Goal: Information Seeking & Learning: Learn about a topic

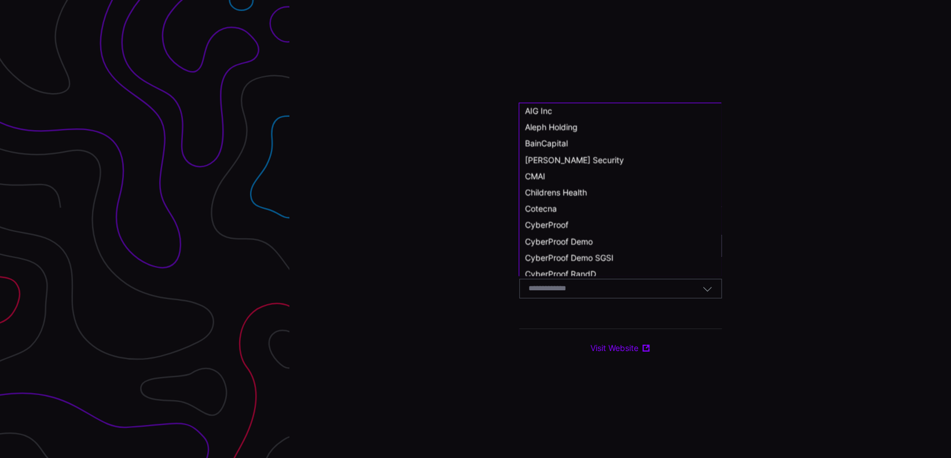
click at [584, 294] on input at bounding box center [558, 289] width 60 height 10
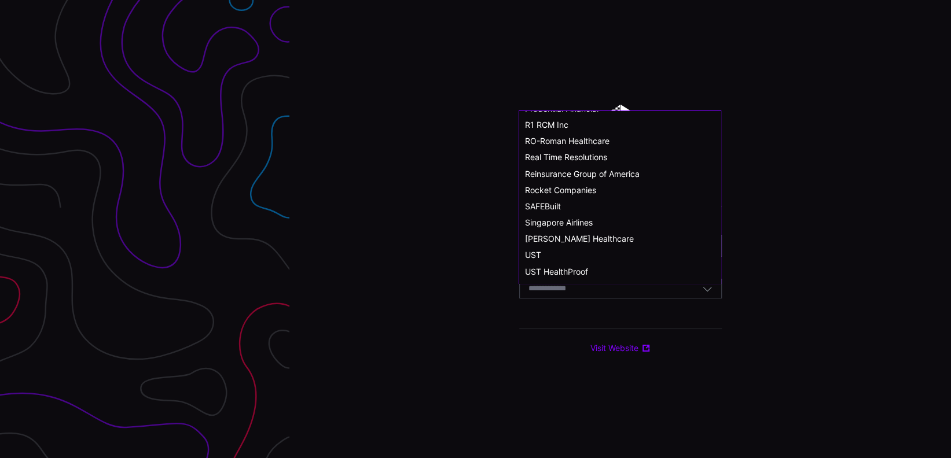
scroll to position [637, 0]
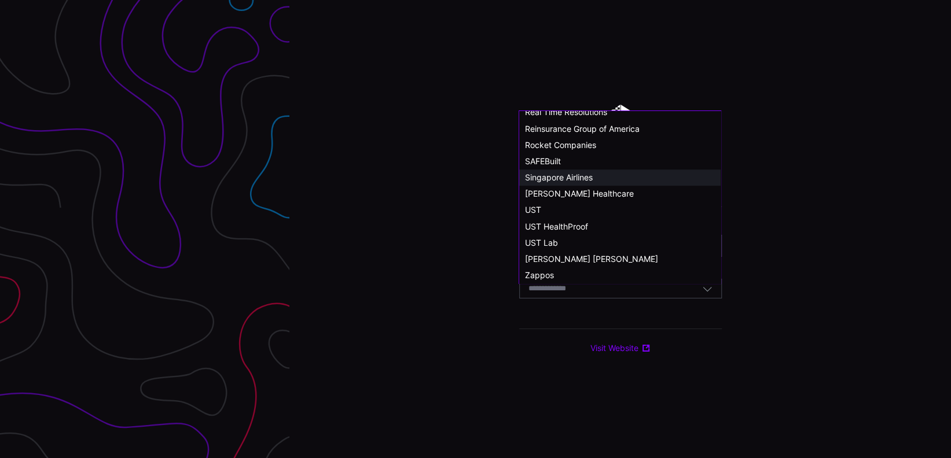
click at [605, 181] on div "Singapore Airlines" at bounding box center [620, 177] width 190 height 10
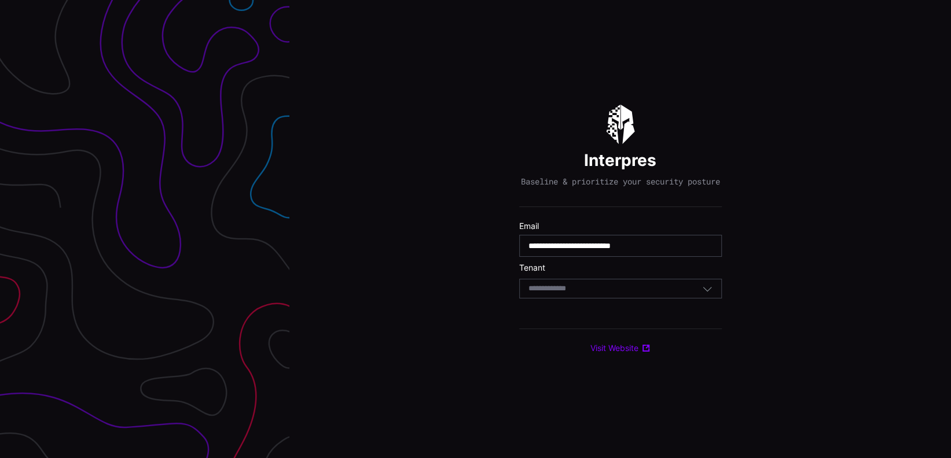
click at [671, 299] on div "Select Tenant" at bounding box center [620, 289] width 203 height 20
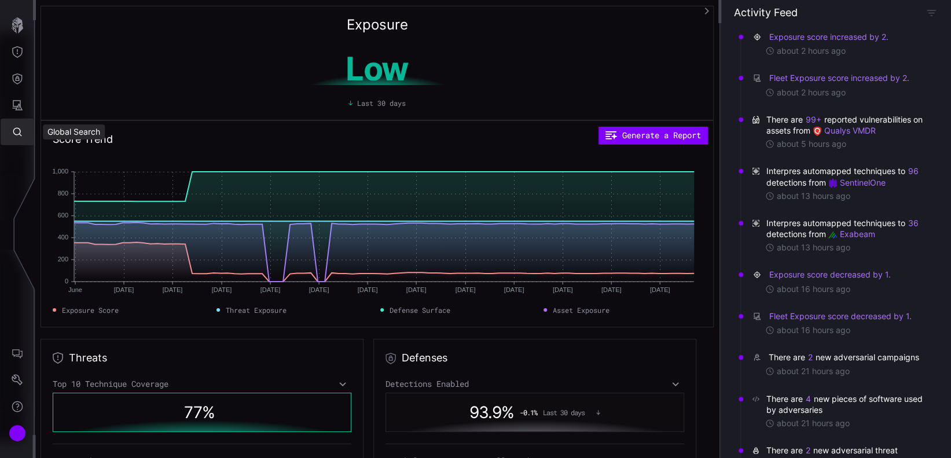
click at [23, 131] on button "Global Search" at bounding box center [18, 132] width 34 height 27
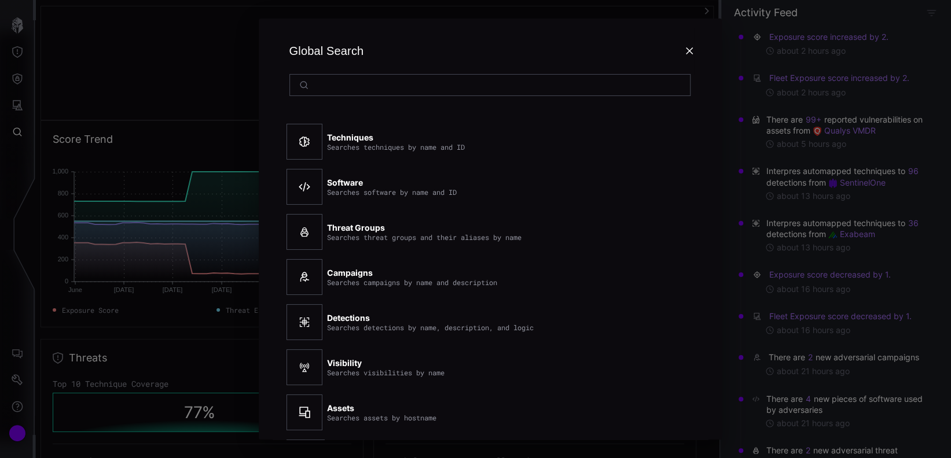
click at [389, 88] on input at bounding box center [490, 85] width 355 height 10
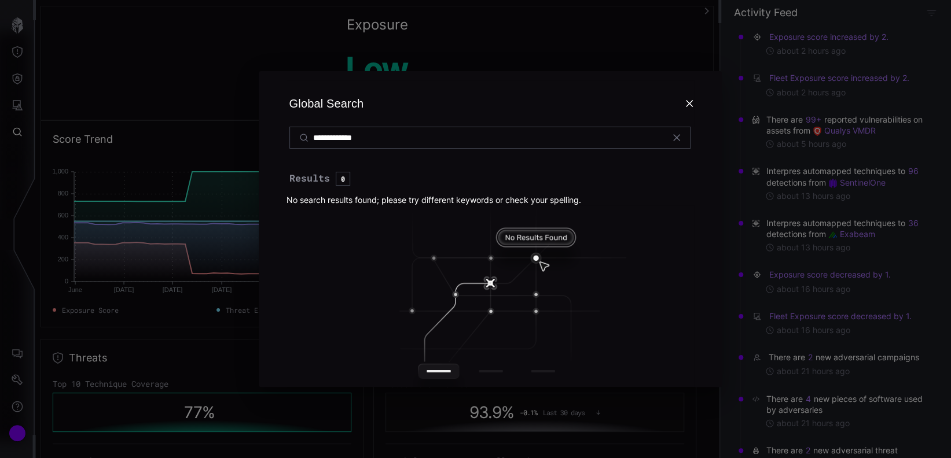
click at [652, 71] on h2 "**********" at bounding box center [490, 114] width 435 height 87
click at [394, 146] on div "**********" at bounding box center [489, 138] width 401 height 22
click at [392, 141] on input "**********" at bounding box center [490, 138] width 355 height 10
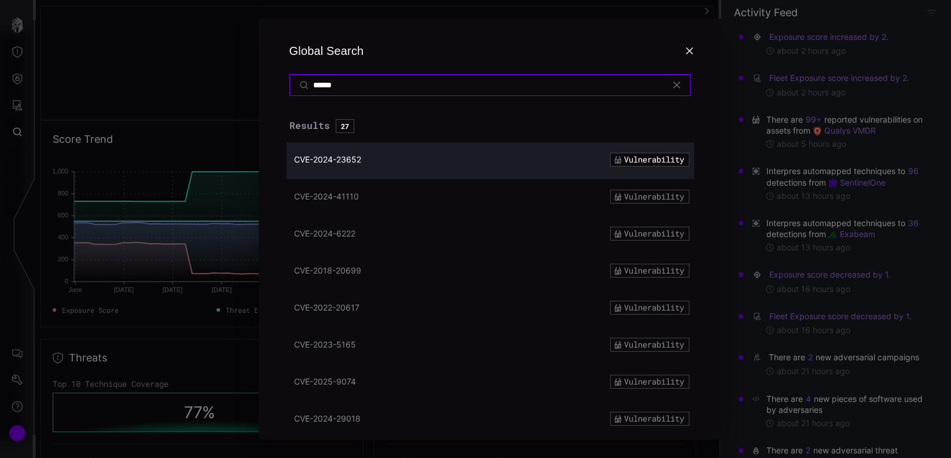
type input "******"
click at [337, 161] on span "CVE-2024-23652" at bounding box center [327, 160] width 67 height 10
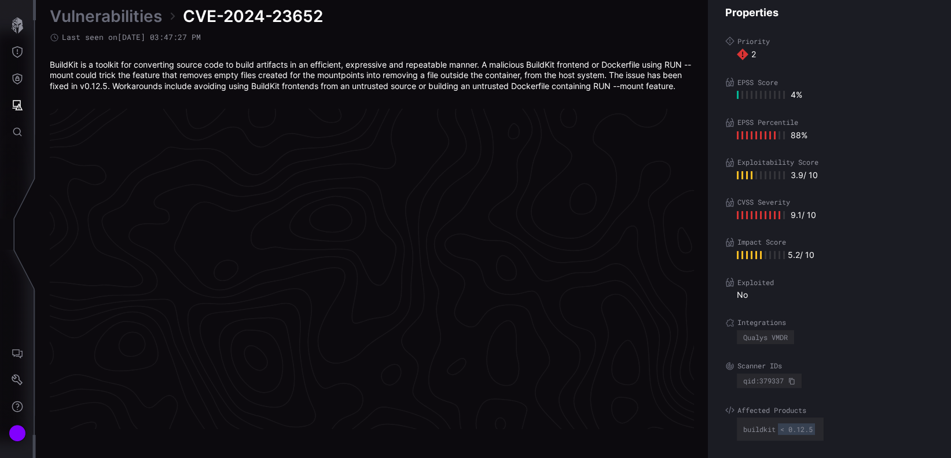
scroll to position [2455, 552]
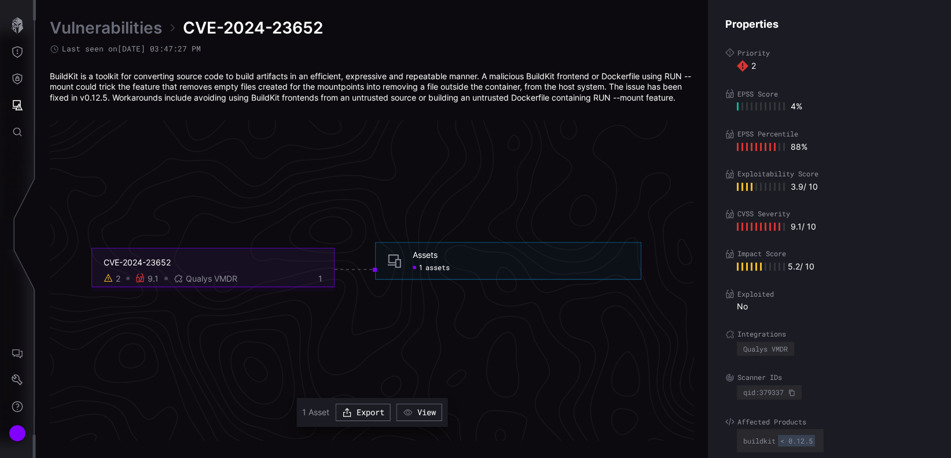
click at [423, 273] on div "1 assets" at bounding box center [431, 267] width 37 height 9
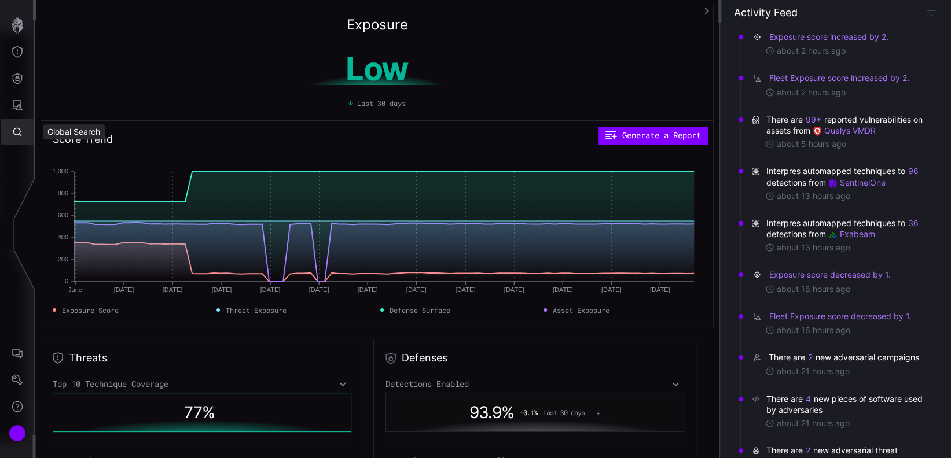
click at [21, 130] on icon "Global Search" at bounding box center [18, 132] width 12 height 12
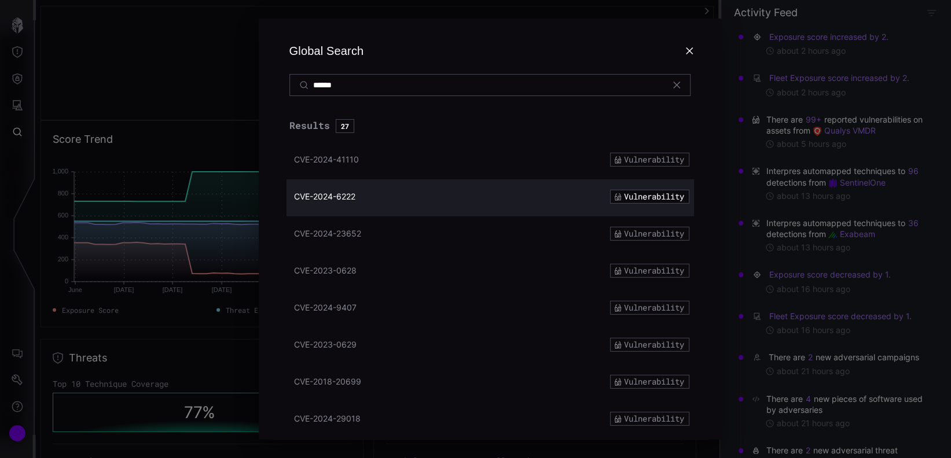
click at [332, 196] on span "CVE-2024-6222" at bounding box center [324, 197] width 61 height 10
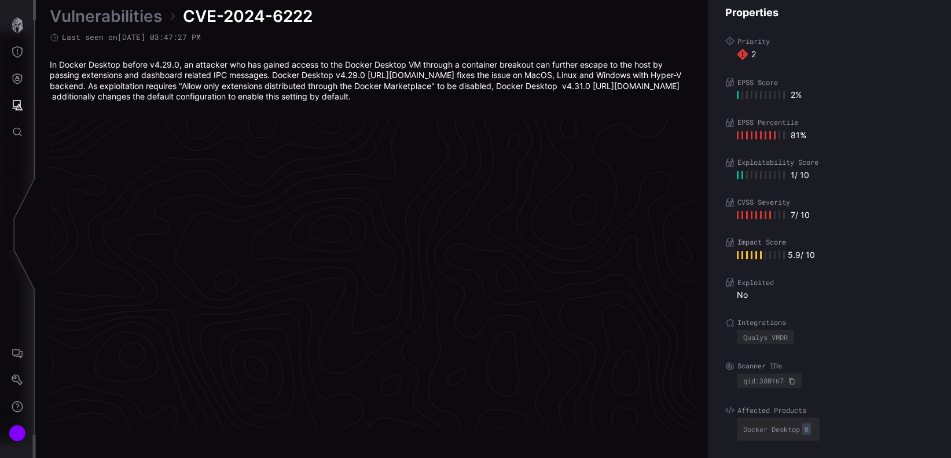
scroll to position [2455, 552]
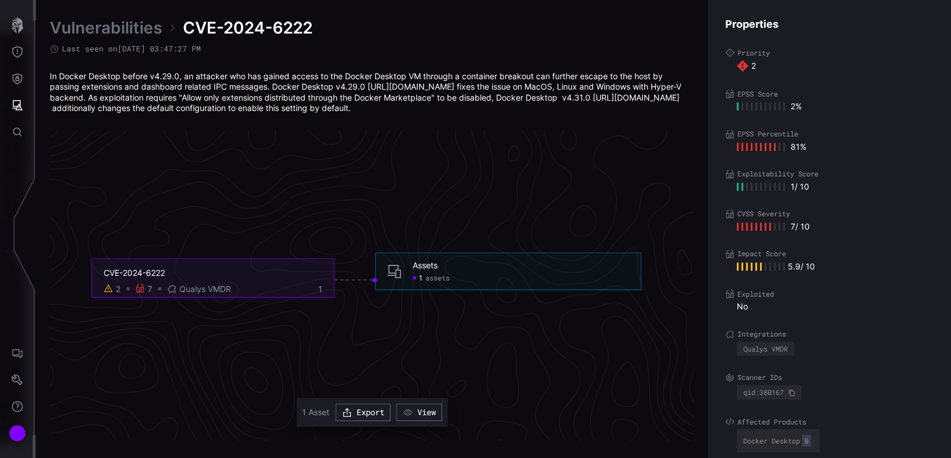
click at [431, 282] on span "assets" at bounding box center [437, 278] width 24 height 9
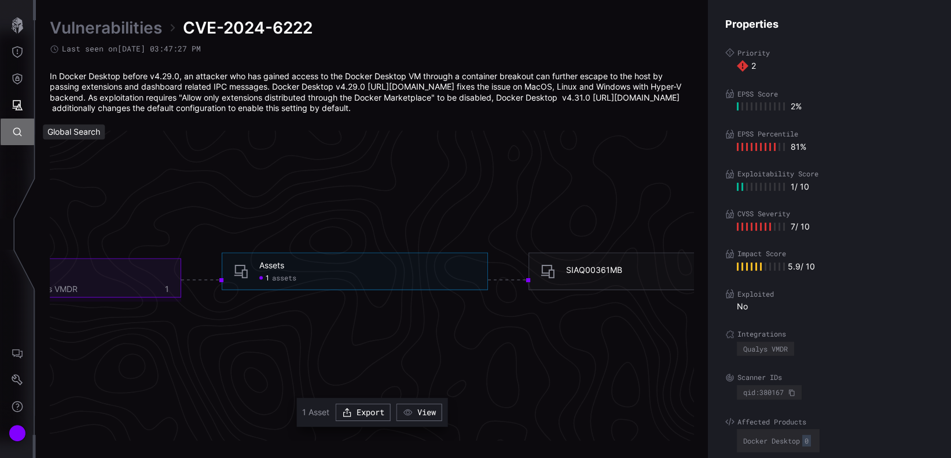
click at [15, 137] on icon "Global Search" at bounding box center [18, 132] width 12 height 12
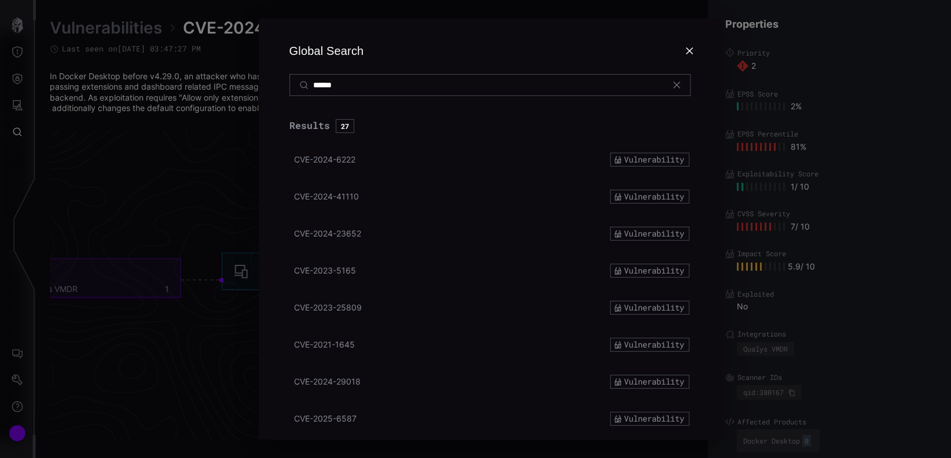
click at [14, 104] on div at bounding box center [475, 229] width 951 height 458
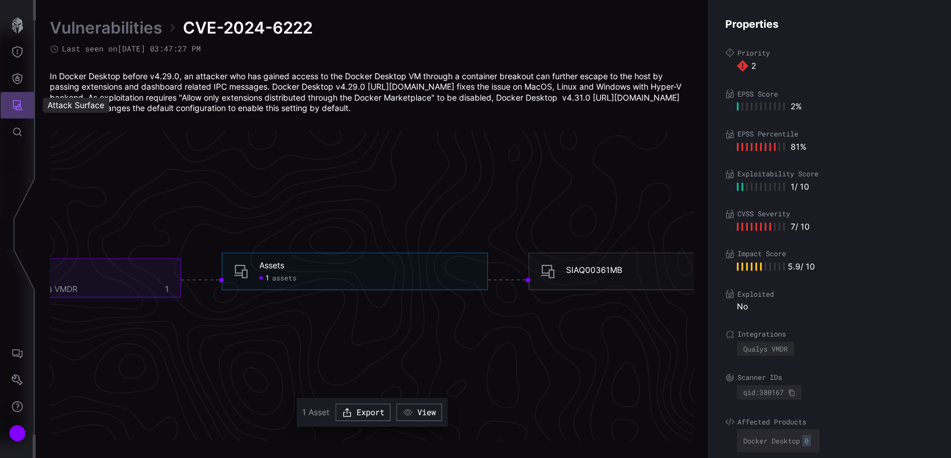
click at [19, 105] on icon "Attack Surface" at bounding box center [18, 105] width 10 height 10
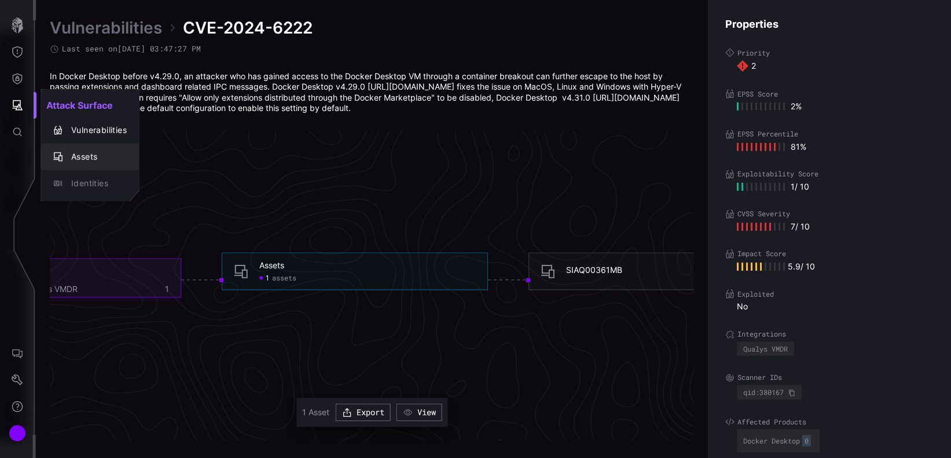
click at [68, 153] on div "Assets" at bounding box center [95, 157] width 61 height 14
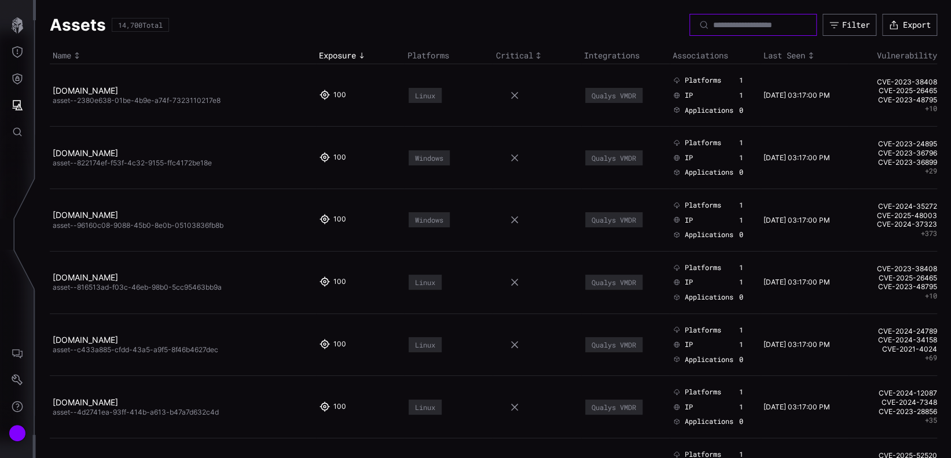
click at [760, 23] on input at bounding box center [753, 25] width 81 height 10
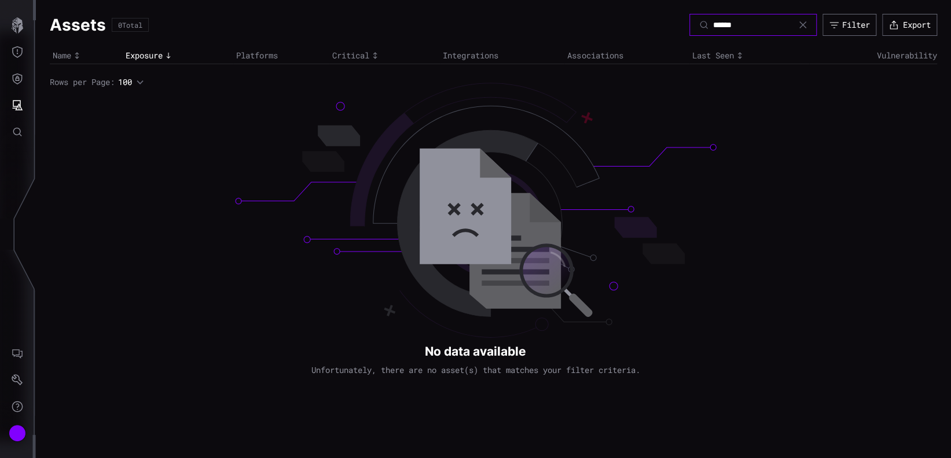
type input "******"
click at [264, 45] on div "Assets 0 Total ****** Filter Export Name Exposure Platforms Critical Integratio…" at bounding box center [493, 51] width 915 height 102
click at [263, 58] on th "Platforms" at bounding box center [281, 55] width 96 height 17
click at [714, 27] on input "******" at bounding box center [753, 25] width 81 height 10
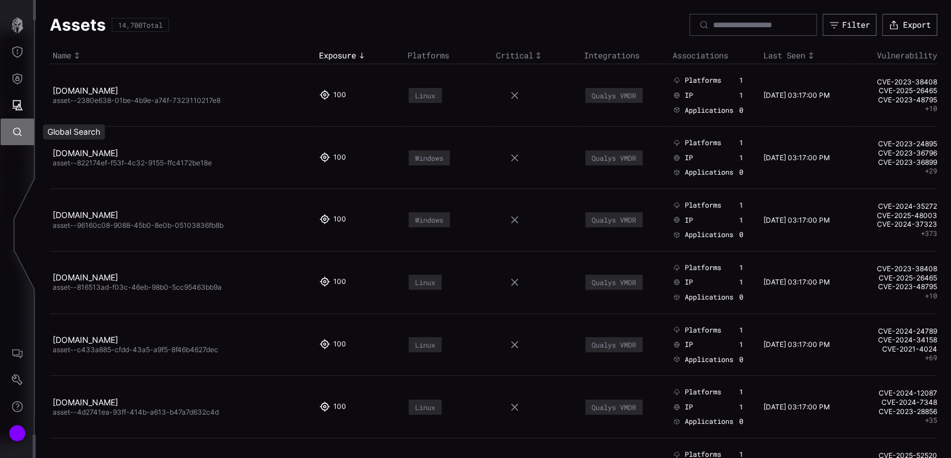
click at [21, 139] on button "Global Search" at bounding box center [18, 132] width 34 height 27
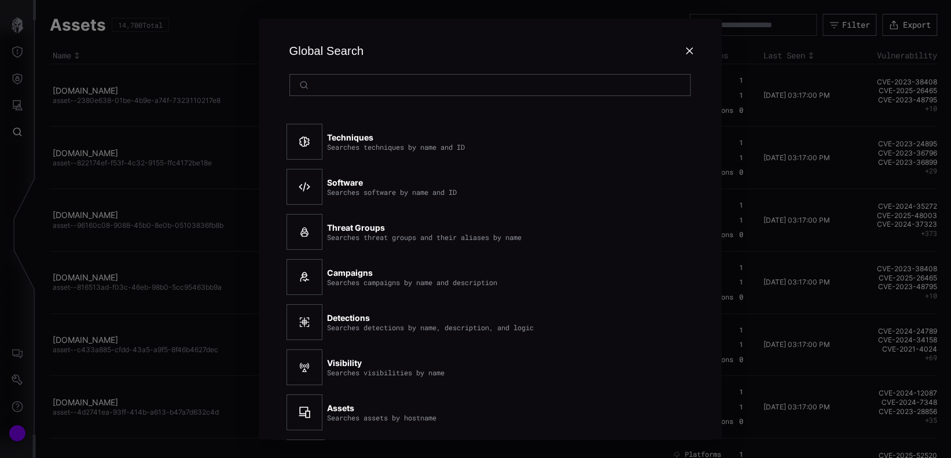
click at [374, 83] on input at bounding box center [490, 85] width 355 height 10
click at [337, 183] on strong "Software" at bounding box center [345, 183] width 36 height 10
click at [354, 81] on input at bounding box center [490, 85] width 355 height 10
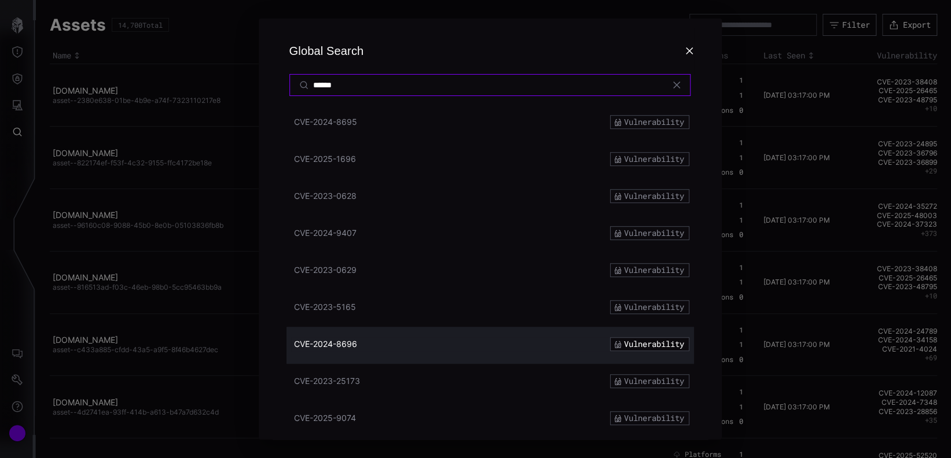
scroll to position [471, 0]
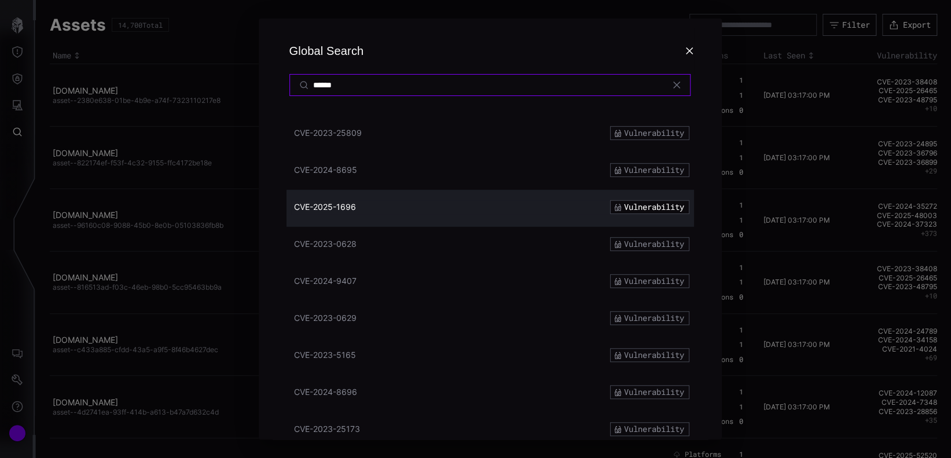
type input "******"
click at [355, 199] on div "CVE-2025-1696 Vulnerability" at bounding box center [489, 208] width 407 height 37
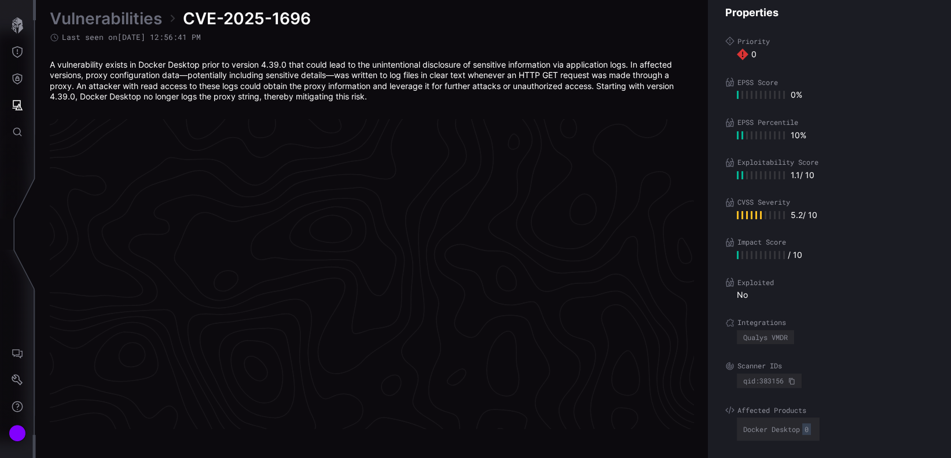
scroll to position [2455, 552]
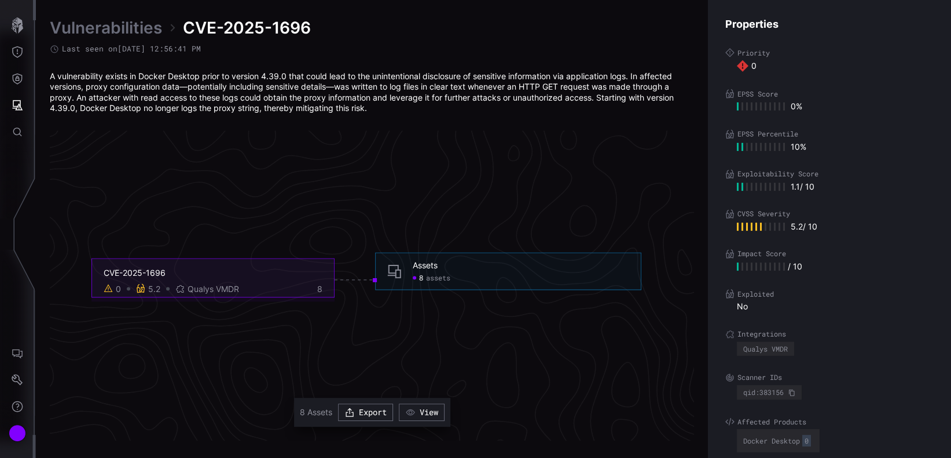
click at [436, 282] on span "assets" at bounding box center [438, 278] width 24 height 9
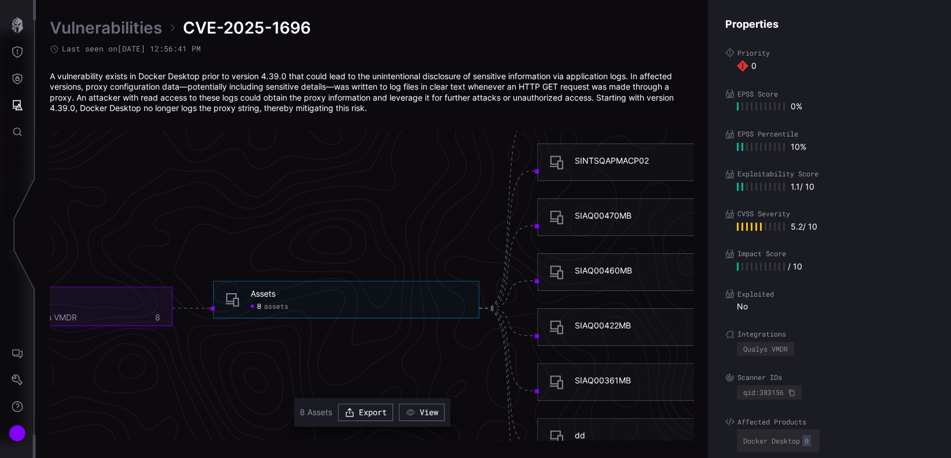
scroll to position [2378, 552]
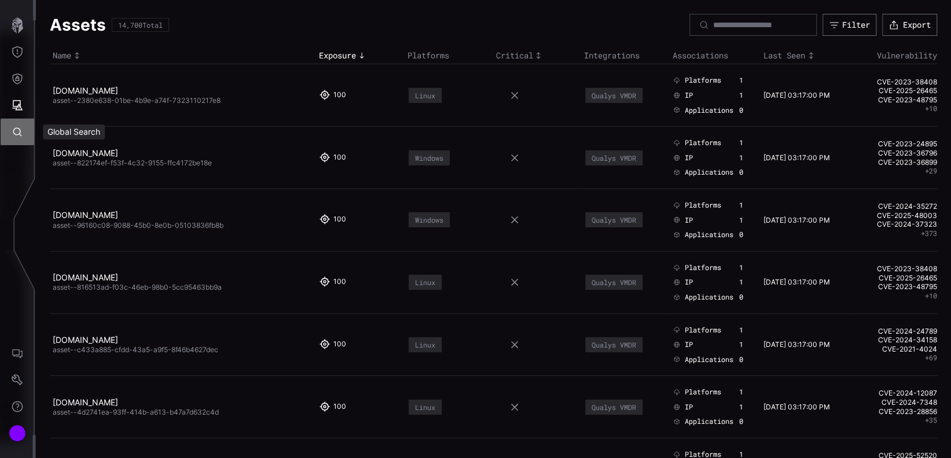
click at [21, 123] on button "Global Search" at bounding box center [18, 132] width 34 height 27
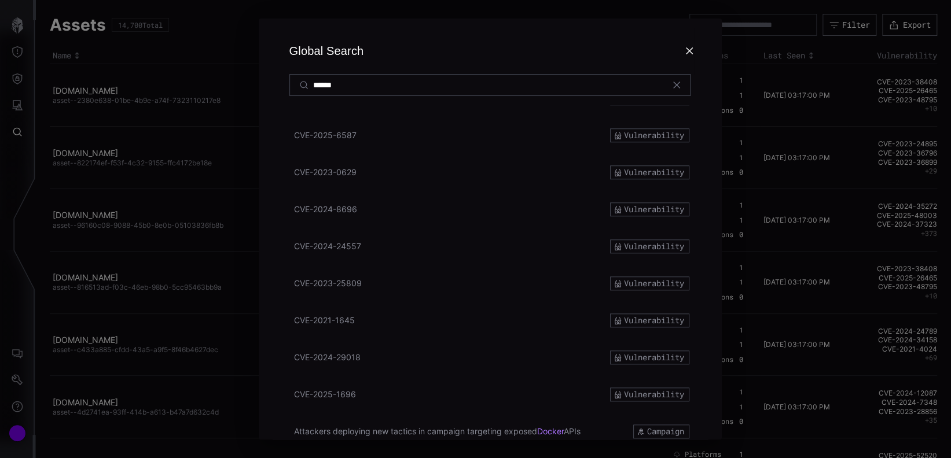
scroll to position [702, 0]
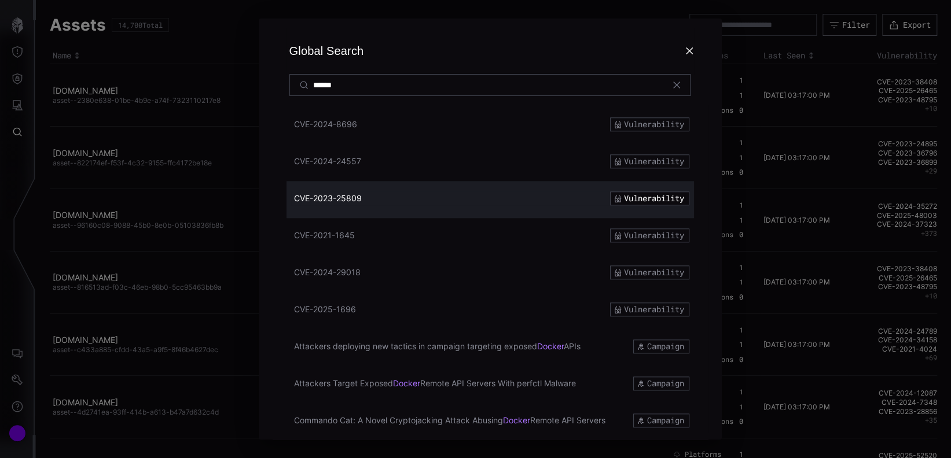
click at [443, 195] on div "CVE-2023-25809" at bounding box center [440, 198] width 292 height 10
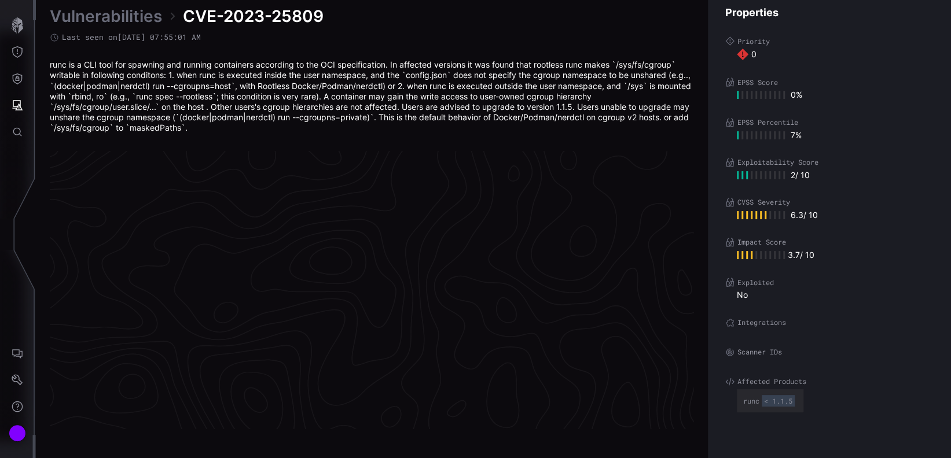
scroll to position [2471, 552]
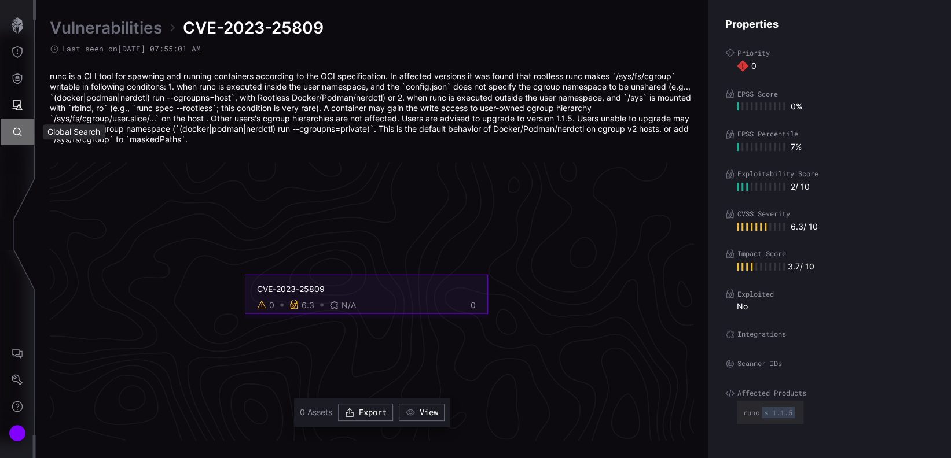
click at [30, 137] on button "Global Search" at bounding box center [18, 132] width 34 height 27
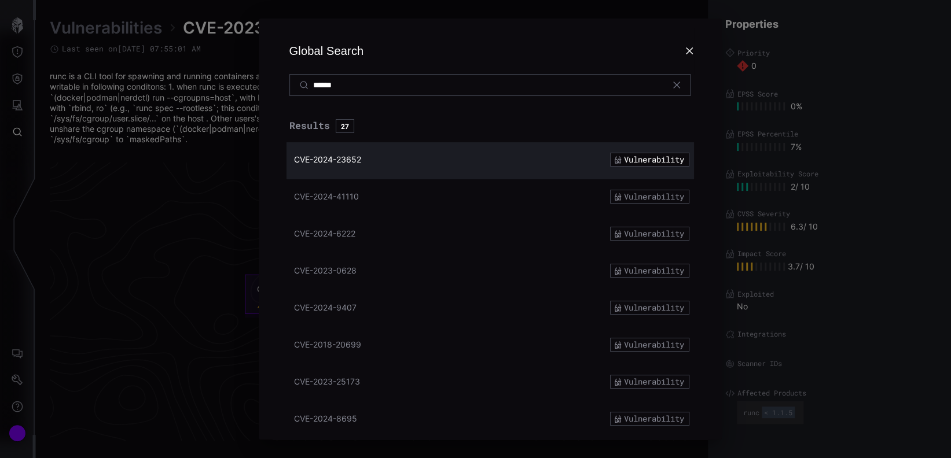
click at [370, 168] on div "CVE-2024-23652 Vulnerability" at bounding box center [489, 160] width 407 height 37
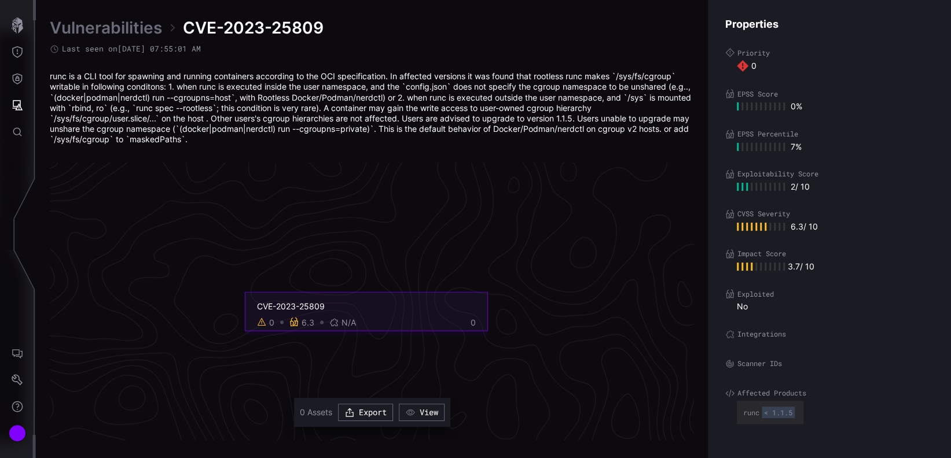
scroll to position [2471, 552]
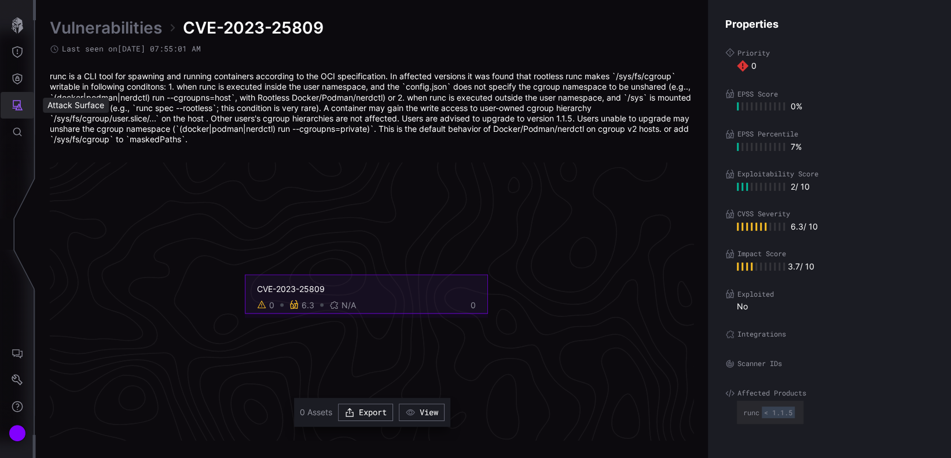
click at [25, 106] on button "Attack Surface" at bounding box center [18, 105] width 34 height 27
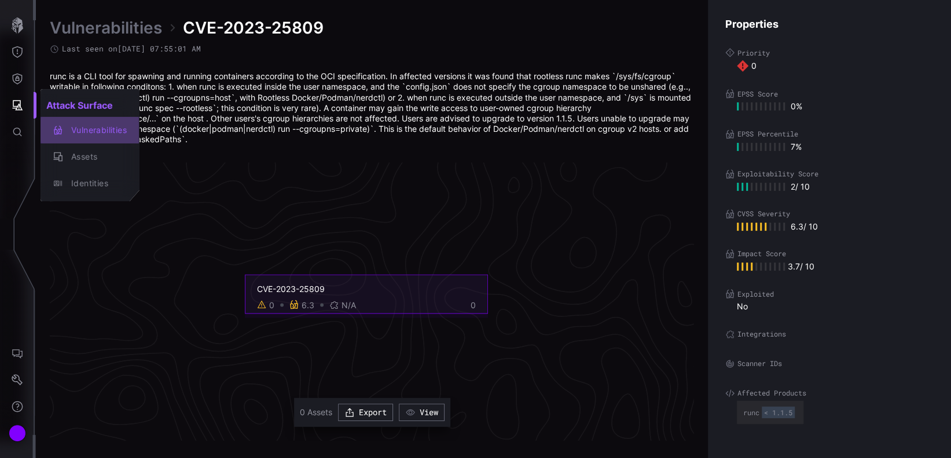
click at [73, 133] on div "Vulnerabilities" at bounding box center [95, 130] width 61 height 14
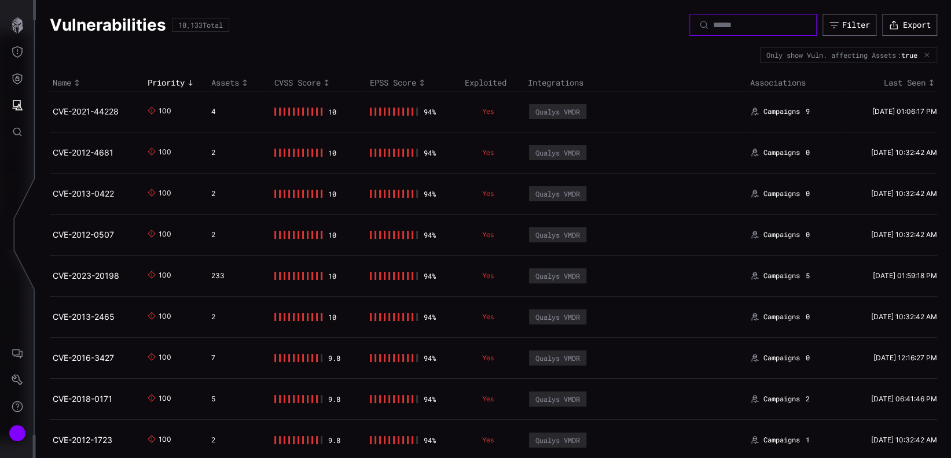
click at [713, 24] on input at bounding box center [753, 25] width 81 height 10
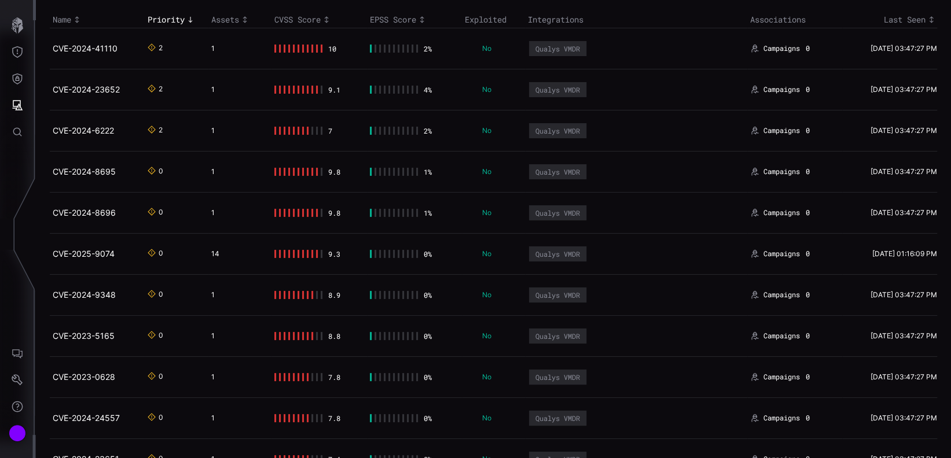
scroll to position [56, 0]
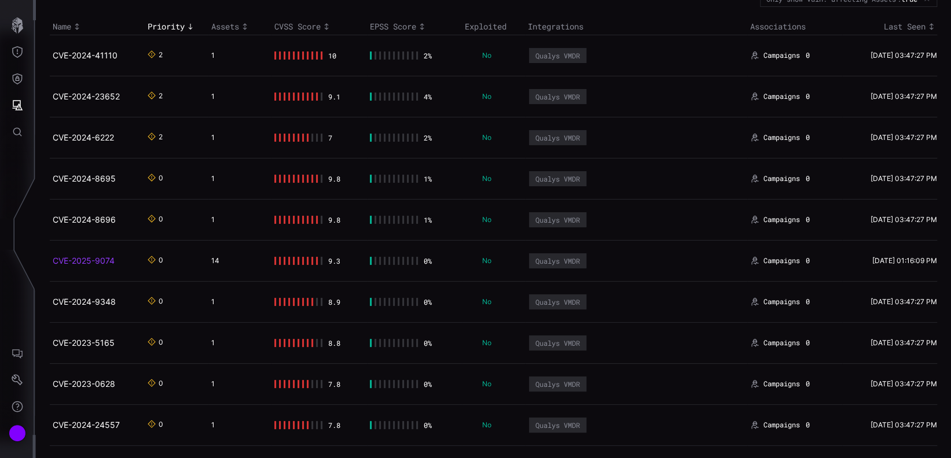
type input "******"
click at [96, 257] on link "CVE-2025-9074" at bounding box center [84, 261] width 62 height 10
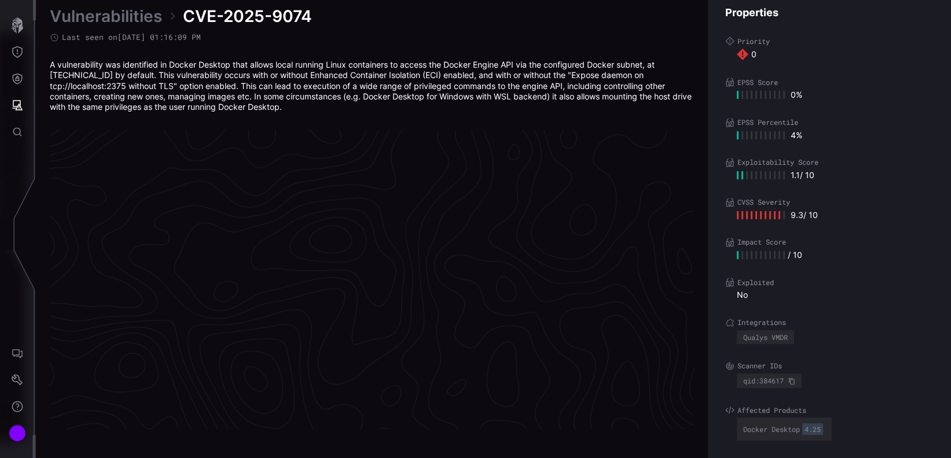
scroll to position [2460, 552]
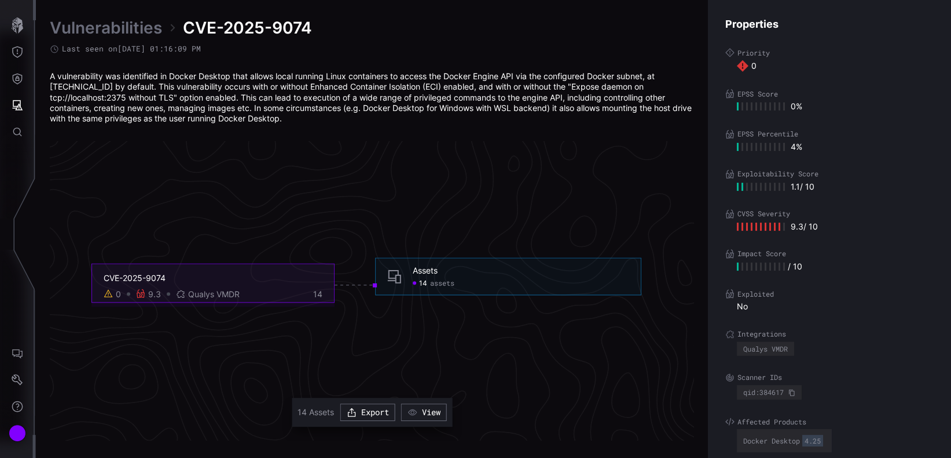
click at [425, 281] on span "14" at bounding box center [423, 283] width 8 height 9
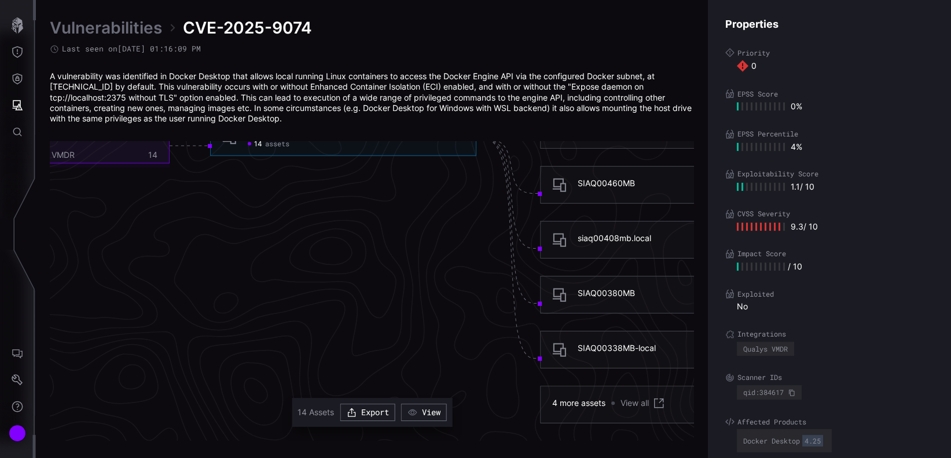
scroll to position [2615, 552]
click at [658, 405] on icon at bounding box center [659, 403] width 14 height 14
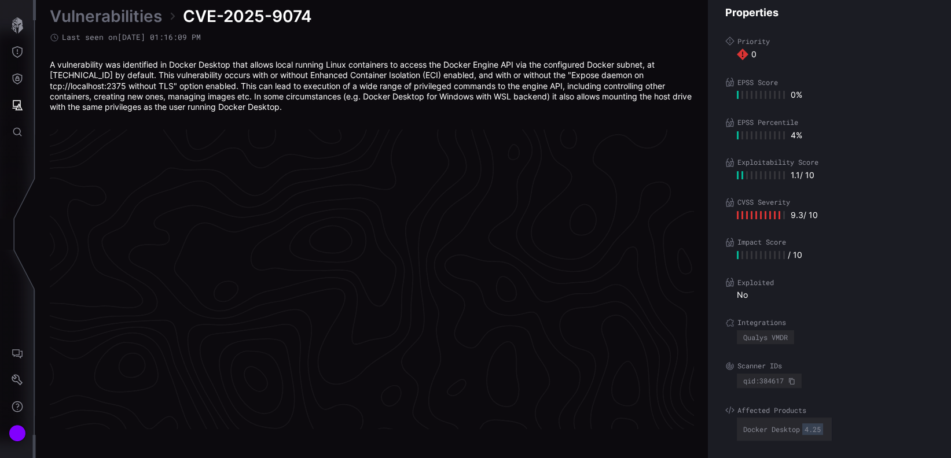
scroll to position [2460, 552]
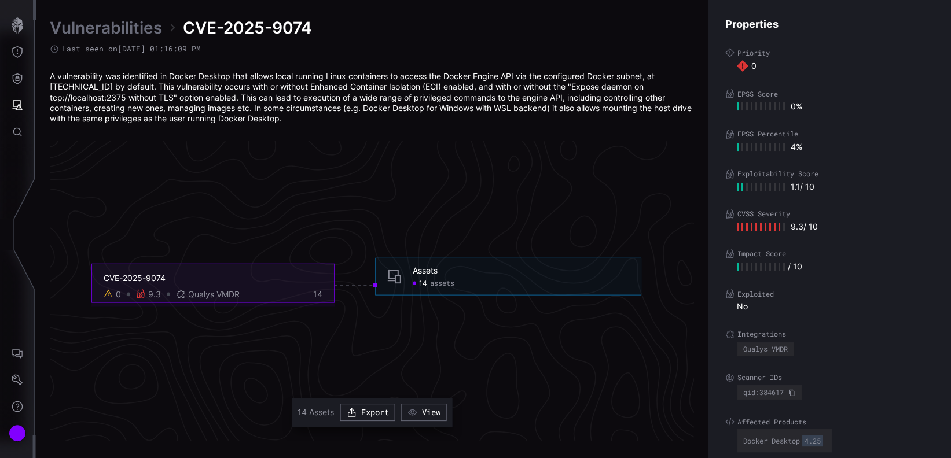
click at [138, 207] on icon "CVE-2025-9074 0 9.3 Qualys VMDR 14 Assets 14 assets Assets - 14 assets" at bounding box center [366, 285] width 1736 height 5209
click at [741, 69] on icon at bounding box center [743, 66] width 12 height 12
click at [388, 413] on button "Export" at bounding box center [367, 412] width 55 height 17
click at [904, 149] on div "4 %" at bounding box center [835, 147] width 197 height 10
